Goal: Task Accomplishment & Management: Understand process/instructions

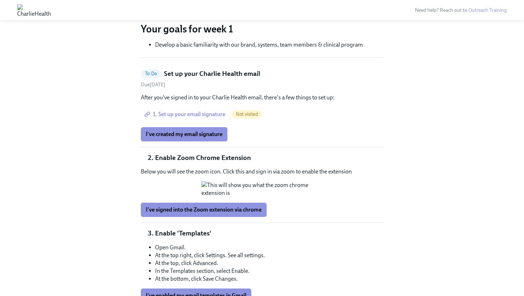
scroll to position [202, 0]
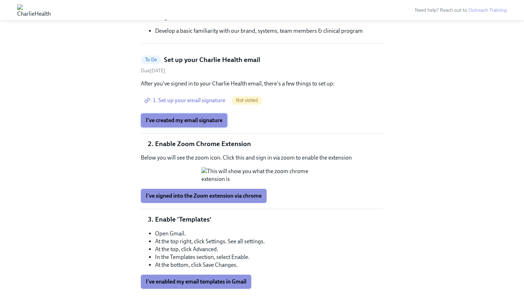
click at [189, 123] on span "I've created my email signature" at bounding box center [184, 120] width 77 height 7
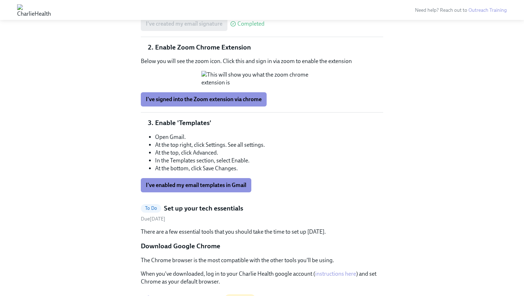
scroll to position [303, 0]
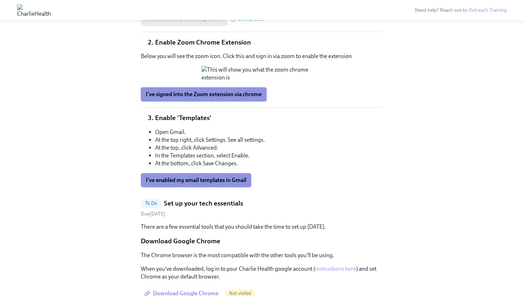
click at [217, 98] on span "I've signed into the Zoom extension via chrome" at bounding box center [204, 94] width 116 height 7
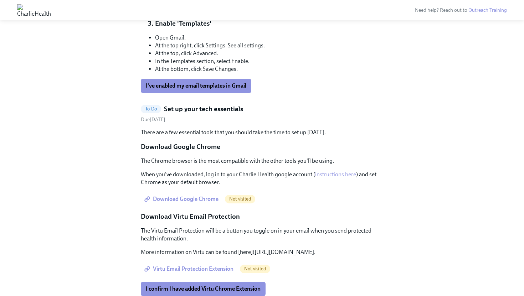
scroll to position [401, 0]
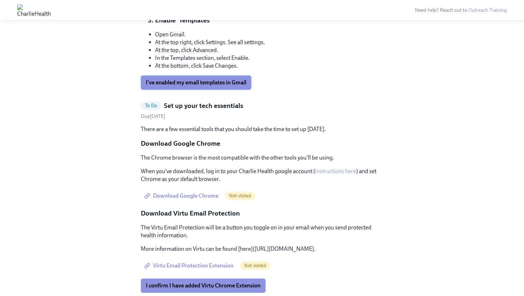
click at [214, 86] on span "I've enabled my email templates in Gmail" at bounding box center [196, 82] width 101 height 7
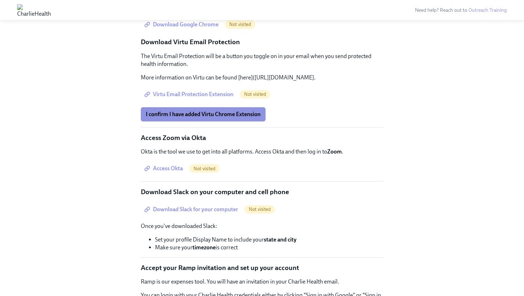
scroll to position [575, 0]
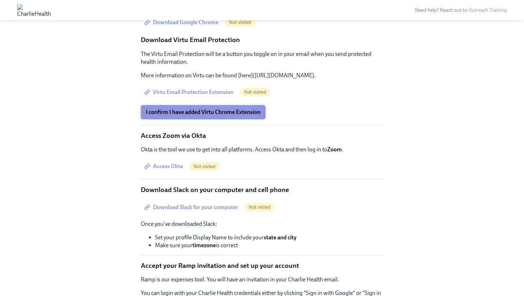
click at [219, 116] on span "I confirm I have added Virtu Chrome Extension" at bounding box center [203, 112] width 115 height 7
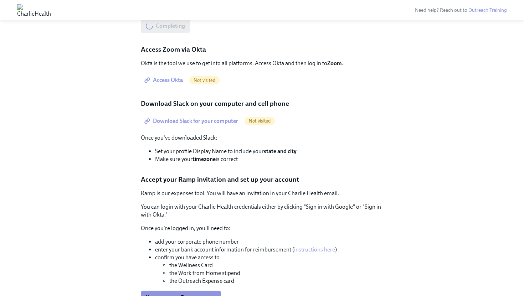
scroll to position [663, 0]
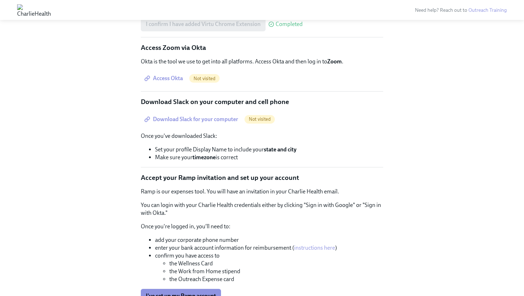
click at [159, 82] on span "Access Okta" at bounding box center [164, 78] width 37 height 7
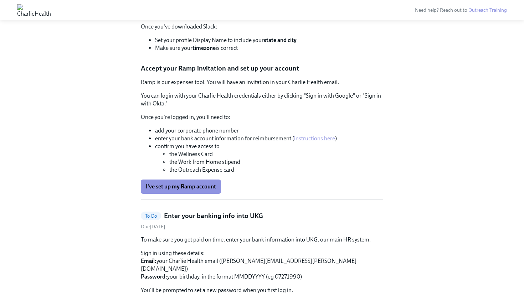
scroll to position [773, 0]
click at [209, 13] on span "Download Slack for your computer" at bounding box center [192, 9] width 92 height 7
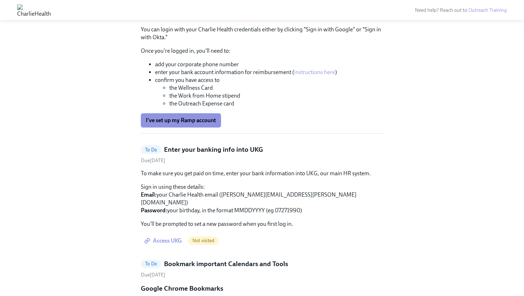
scroll to position [841, 0]
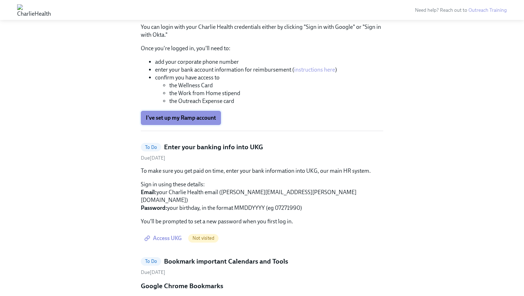
click at [192, 122] on span "I've set up my Ramp account" at bounding box center [181, 118] width 70 height 7
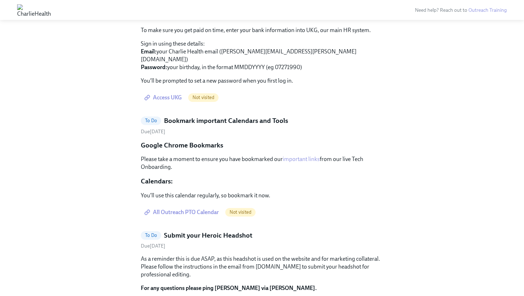
scroll to position [983, 0]
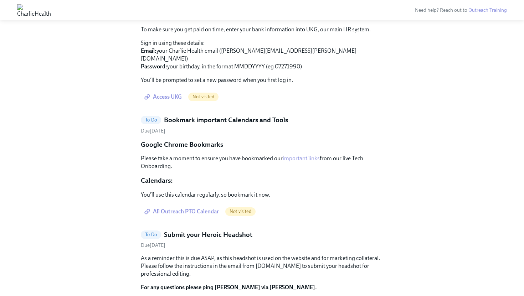
click at [163, 101] on span "Access UKG" at bounding box center [164, 96] width 36 height 7
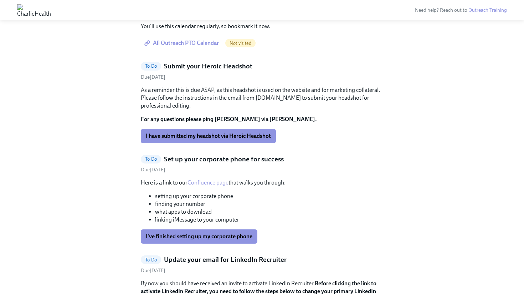
scroll to position [1023, 0]
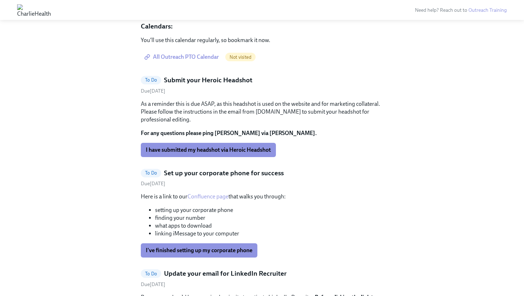
click at [197, 61] on span "All Outreach PTO Calendar" at bounding box center [182, 57] width 73 height 7
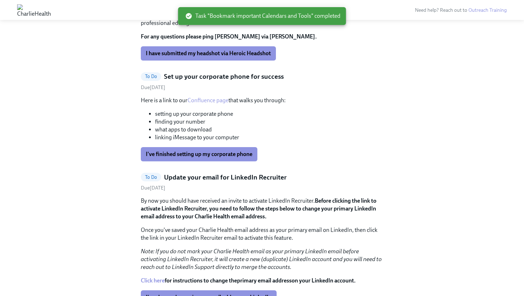
scroll to position [1003, 0]
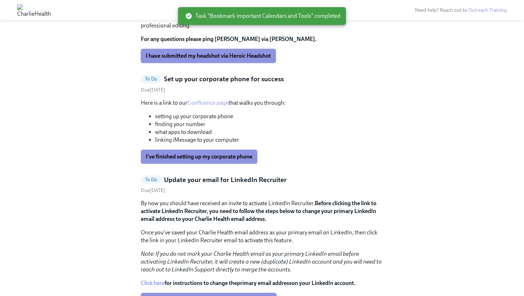
click at [213, 60] on span "I have submitted my headshot via Heroic Headshot" at bounding box center [208, 55] width 125 height 7
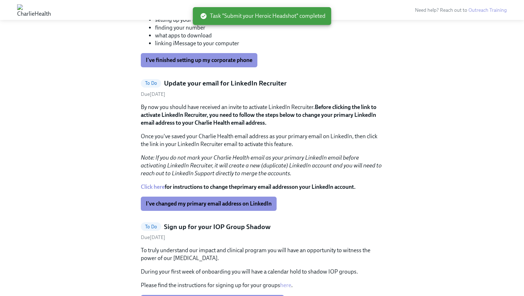
scroll to position [1006, 0]
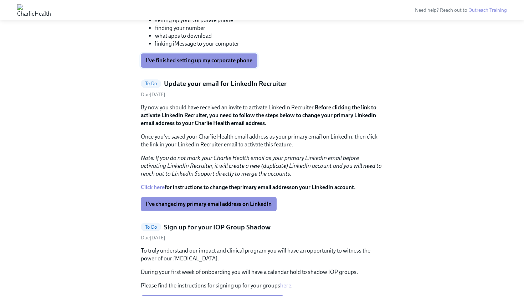
click at [214, 64] on span "I've finished setting up my corporate phone" at bounding box center [199, 60] width 107 height 7
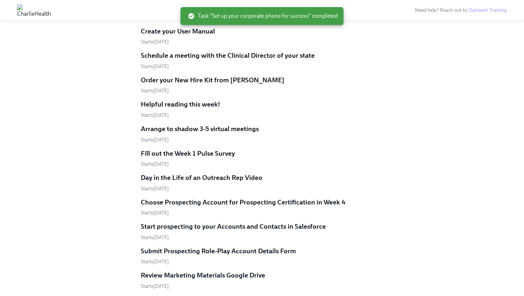
scroll to position [1121, 0]
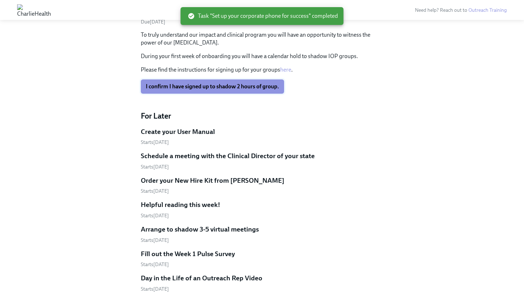
click at [219, 90] on span "I confirm I have signed up to shadow 2 hours of group." at bounding box center [212, 86] width 133 height 7
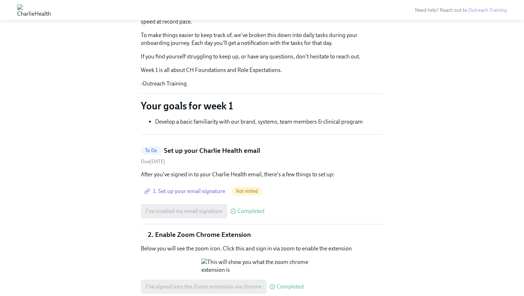
scroll to position [0, 0]
